Goal: Information Seeking & Learning: Learn about a topic

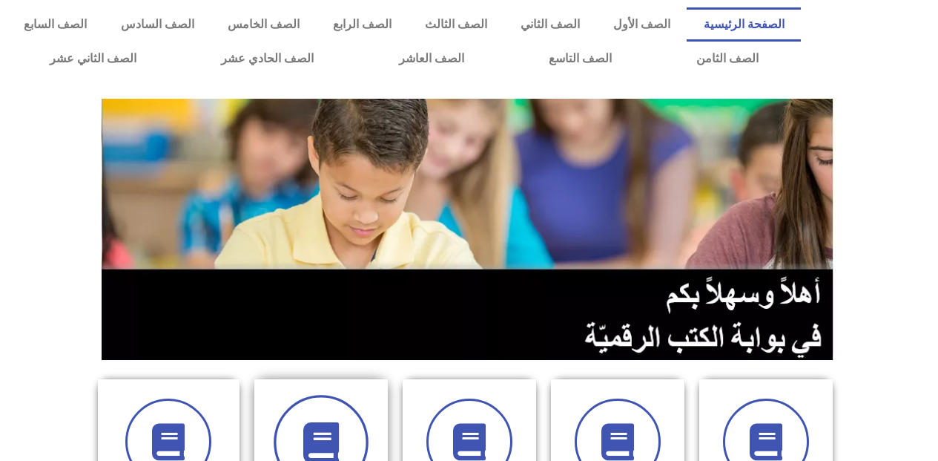
click at [326, 422] on icon at bounding box center [320, 442] width 41 height 41
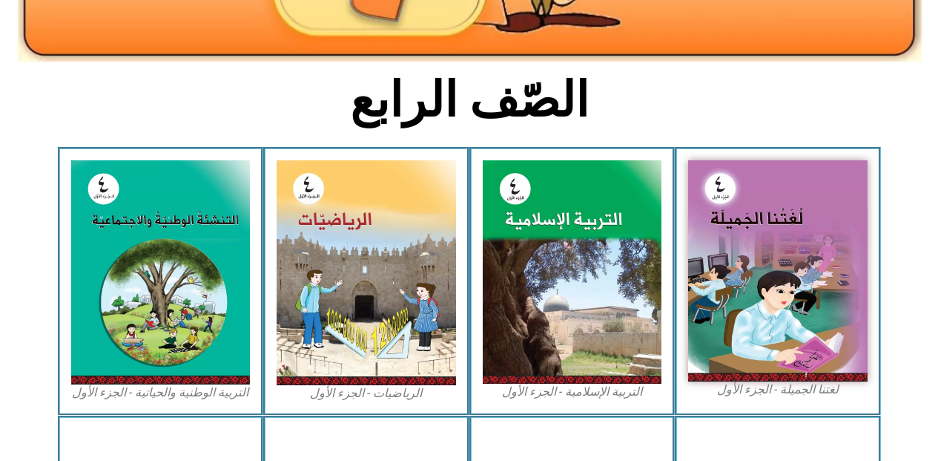
scroll to position [326, 0]
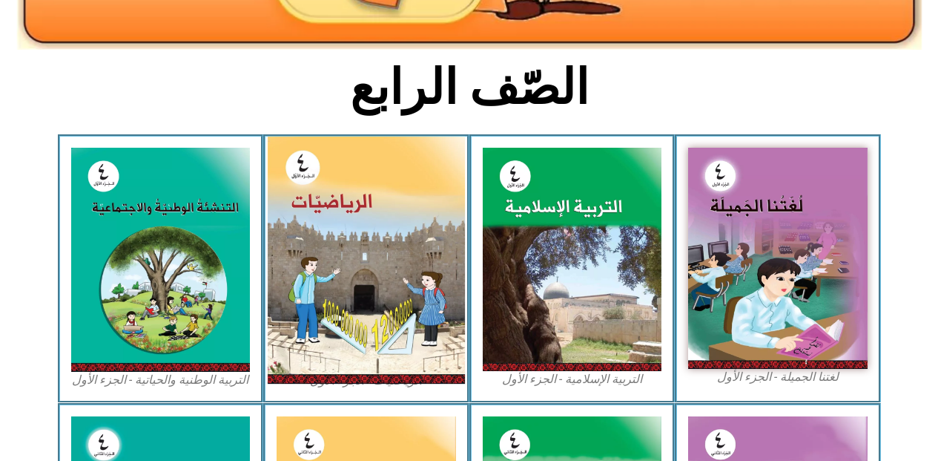
click at [372, 251] on img at bounding box center [366, 259] width 197 height 247
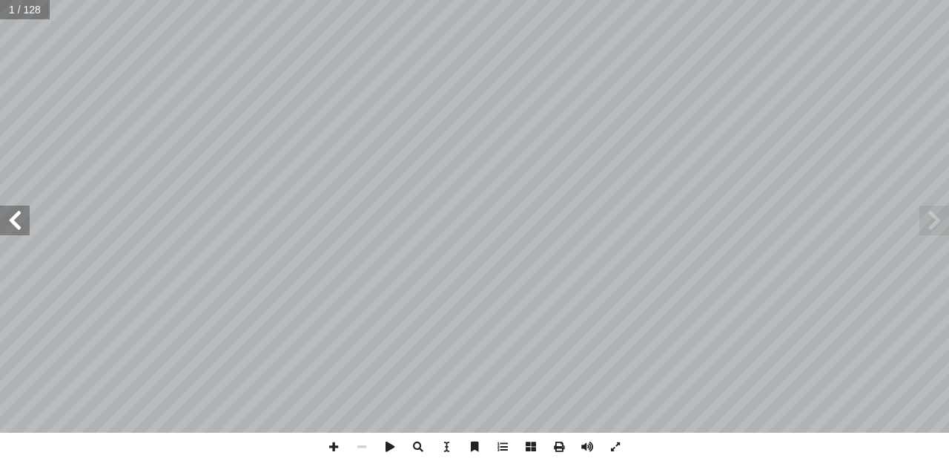
click at [22, 222] on span at bounding box center [15, 220] width 30 height 30
click at [336, 449] on span at bounding box center [334, 446] width 28 height 28
click at [7, 219] on span at bounding box center [15, 220] width 30 height 30
click at [4, 225] on span at bounding box center [15, 220] width 30 height 30
click at [23, 222] on span at bounding box center [15, 220] width 30 height 30
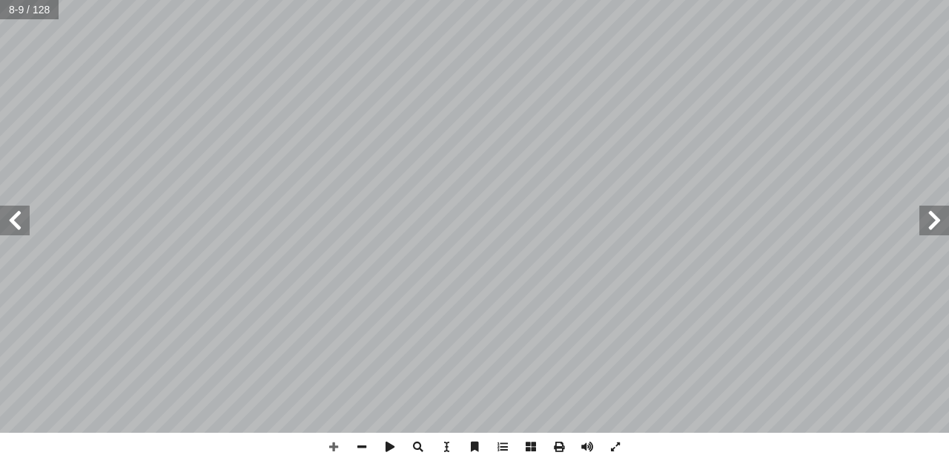
click at [20, 217] on span at bounding box center [15, 220] width 30 height 30
click at [334, 444] on span at bounding box center [334, 446] width 28 height 28
click at [360, 443] on span at bounding box center [362, 446] width 28 height 28
click at [19, 219] on span at bounding box center [15, 220] width 30 height 30
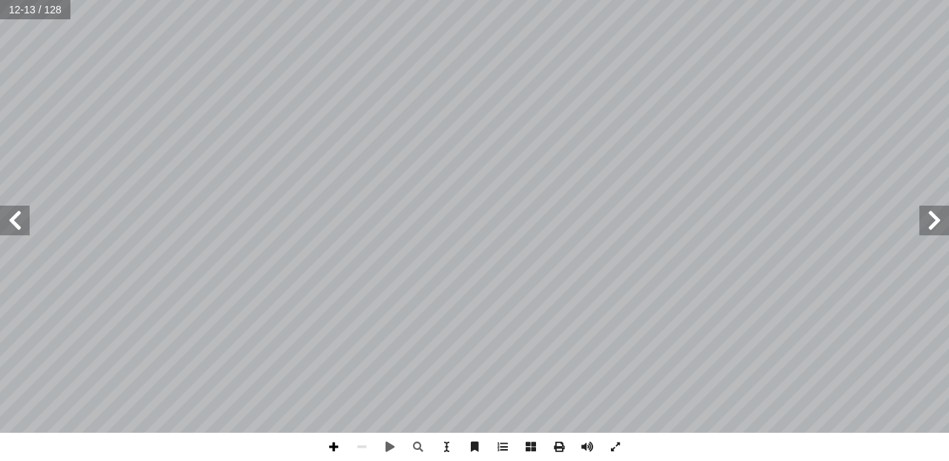
click at [337, 443] on span at bounding box center [334, 446] width 28 height 28
